Goal: Information Seeking & Learning: Learn about a topic

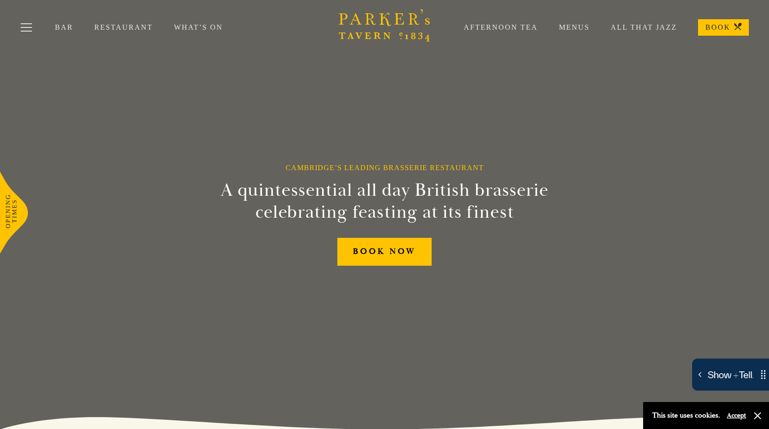
click at [199, 31] on link "What’s On" at bounding box center [209, 27] width 70 height 9
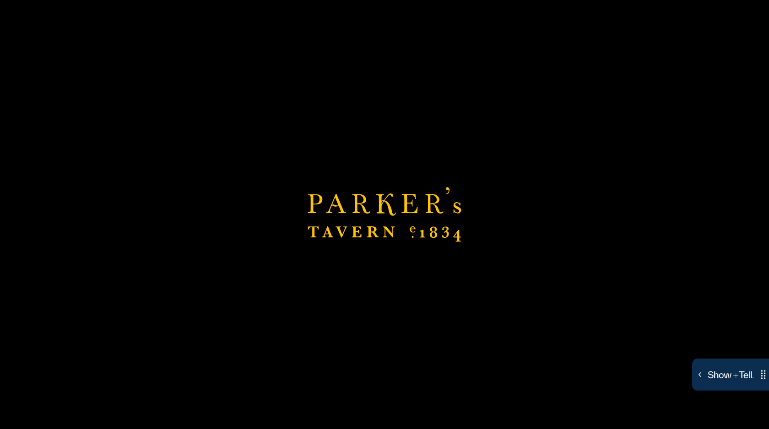
click at [205, 27] on div "Brasserie Restaurant Cambridge | Parker's Tavern Cambridge Parker's Tavern is a…" at bounding box center [384, 214] width 769 height 429
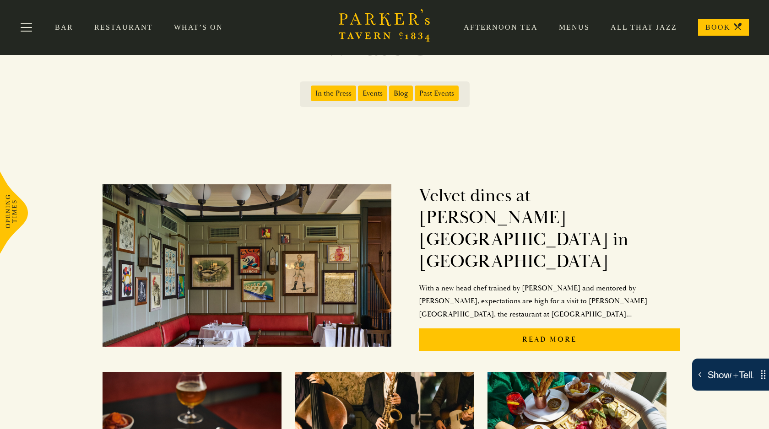
scroll to position [27, 0]
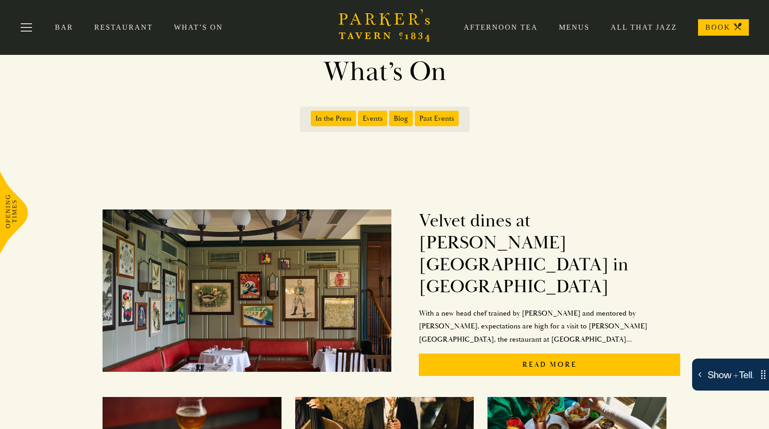
click at [342, 123] on span "In the Press" at bounding box center [333, 119] width 45 height 16
click at [313, 115] on input "In the Press" at bounding box center [313, 115] width 0 height 0
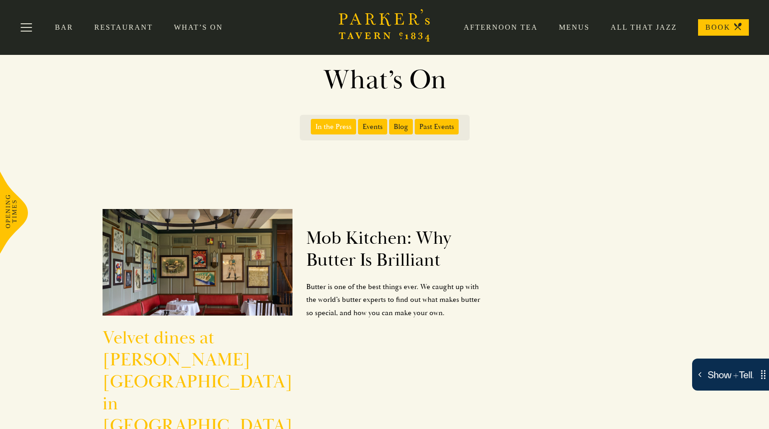
scroll to position [18, 0]
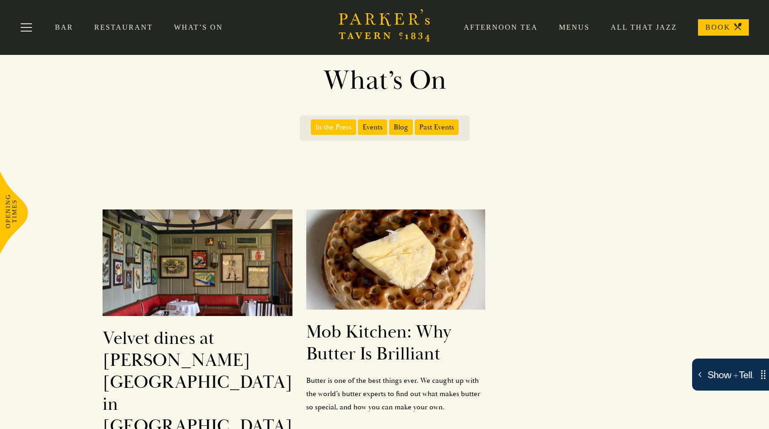
click at [363, 135] on label "Events" at bounding box center [373, 127] width 31 height 16
click at [360, 124] on input "Events" at bounding box center [360, 124] width 0 height 0
click at [334, 129] on span "In the Press" at bounding box center [333, 127] width 45 height 16
click at [313, 124] on input "In the Press" at bounding box center [313, 124] width 0 height 0
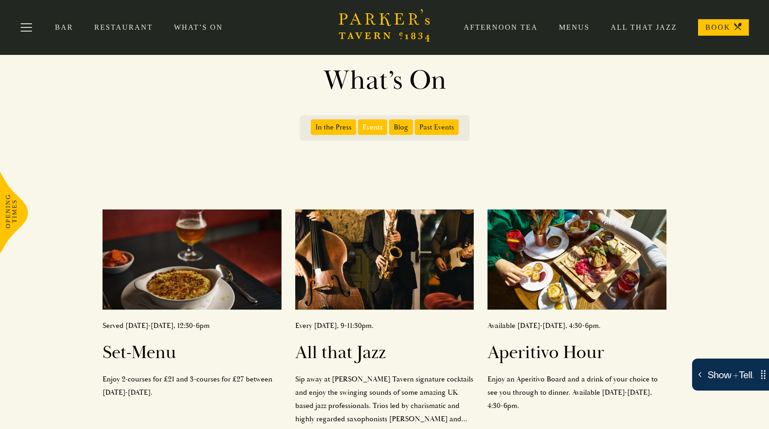
click at [377, 127] on span "Events" at bounding box center [372, 127] width 29 height 16
click at [360, 124] on input "Events" at bounding box center [360, 124] width 0 height 0
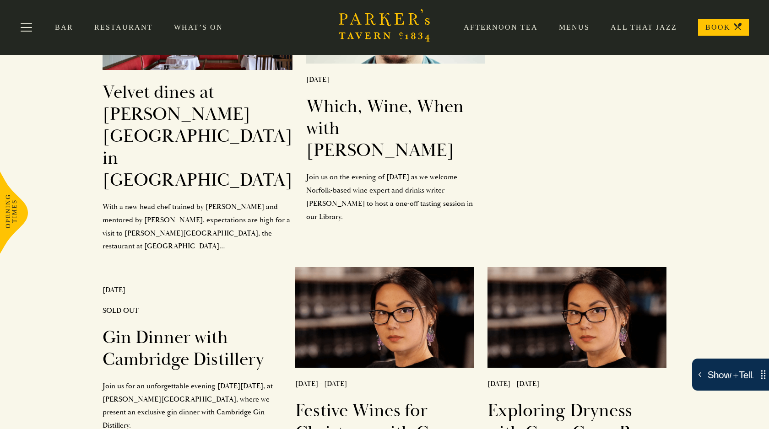
scroll to position [0, 0]
